Goal: Task Accomplishment & Management: Manage account settings

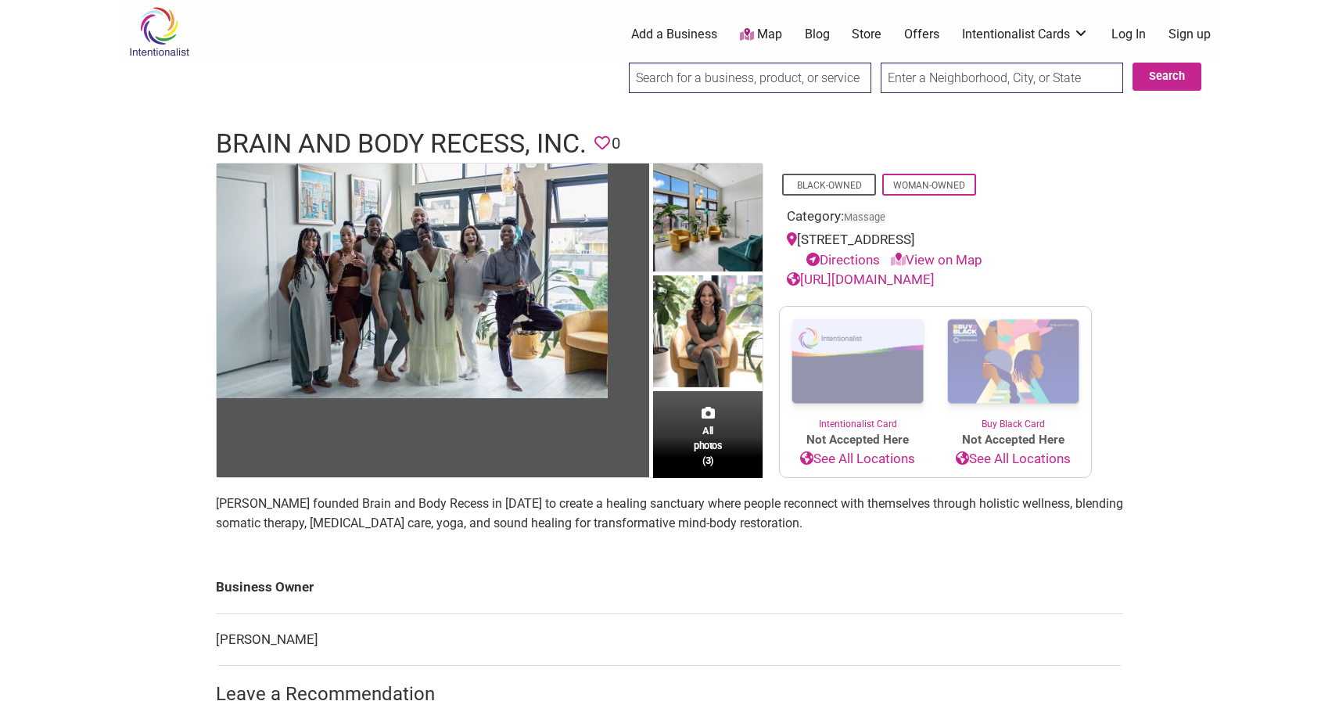
click at [1138, 30] on link "Log In" at bounding box center [1128, 34] width 34 height 17
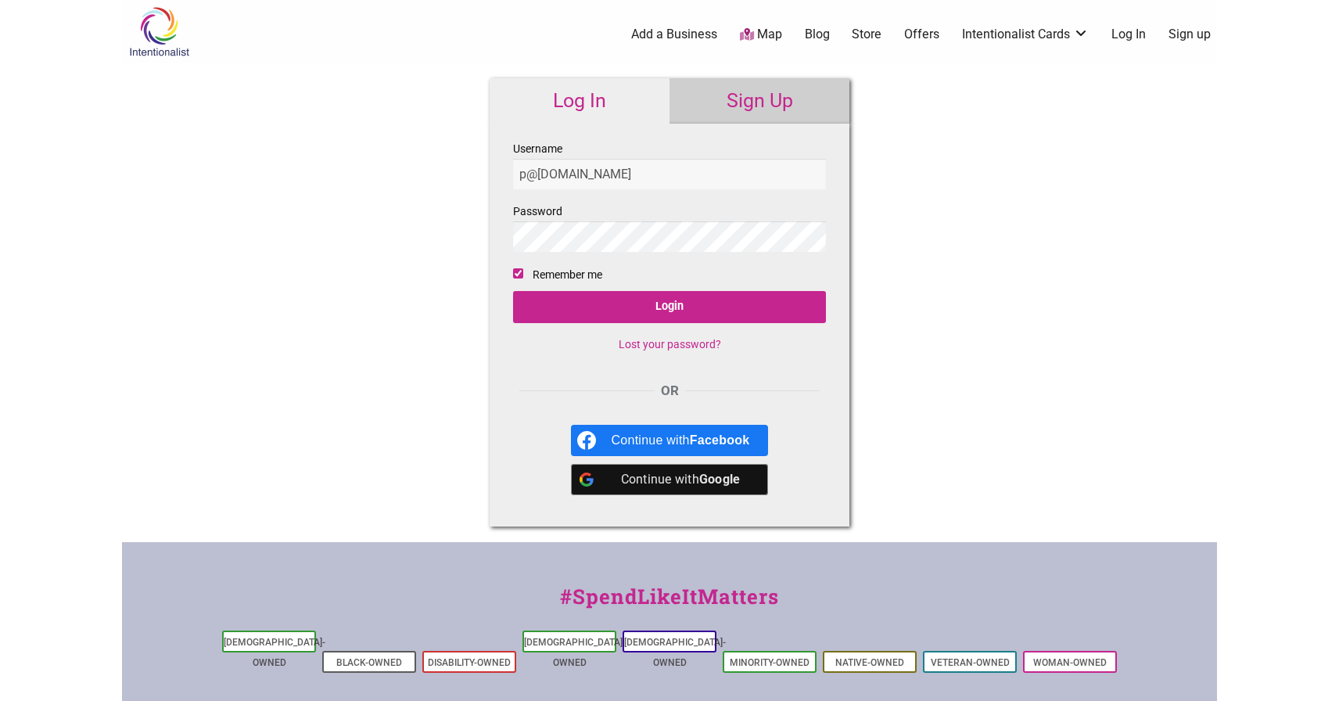
click at [695, 335] on fieldset "Username p@parnisia.com Password Remember me Login Lost your password?" at bounding box center [669, 252] width 313 height 227
click at [691, 340] on link "Lost your password?" at bounding box center [670, 344] width 102 height 13
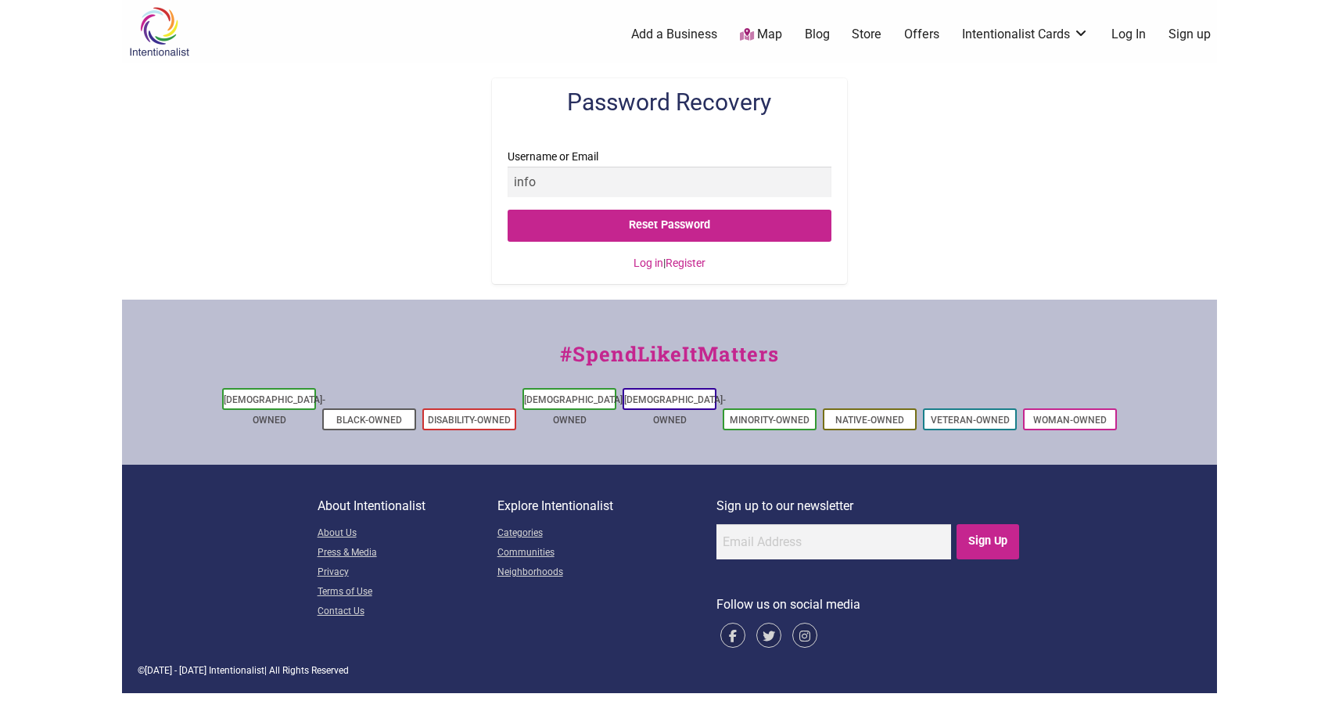
type input "[EMAIL_ADDRESS][DOMAIN_NAME]"
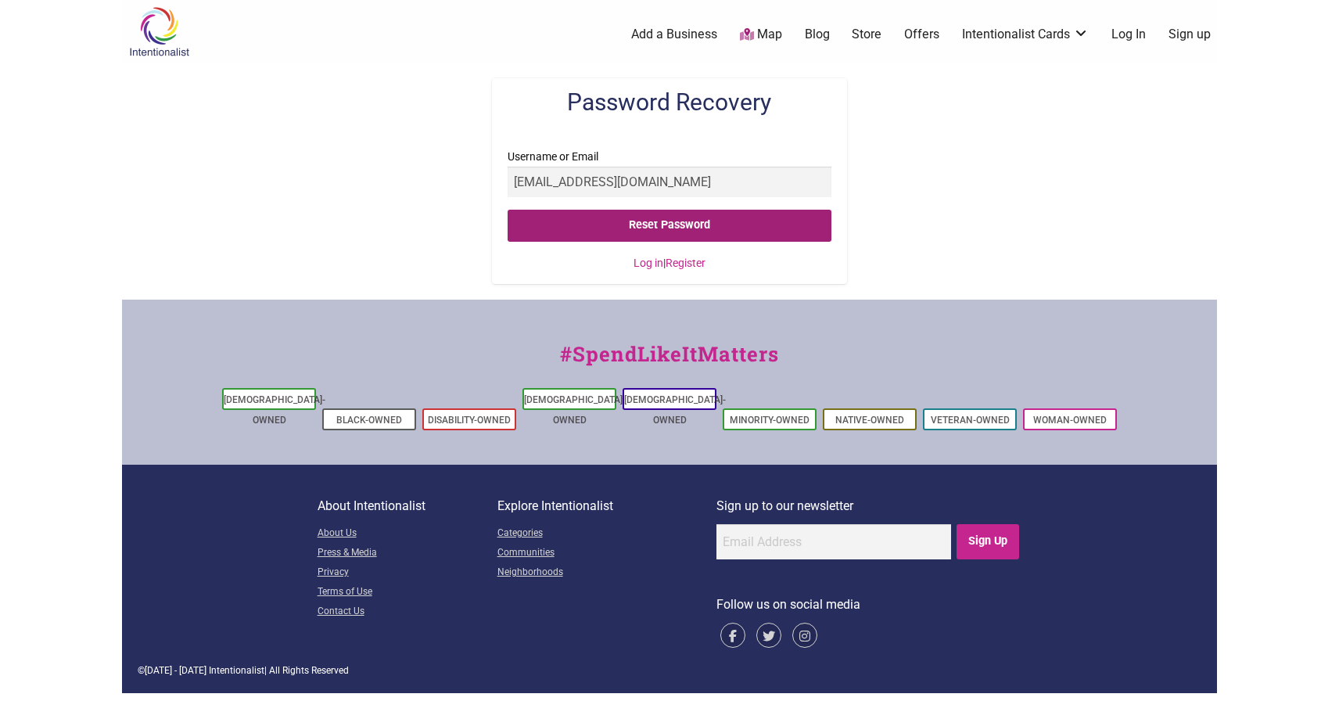
click at [634, 224] on input "Reset Password" at bounding box center [669, 226] width 323 height 32
